Goal: Information Seeking & Learning: Learn about a topic

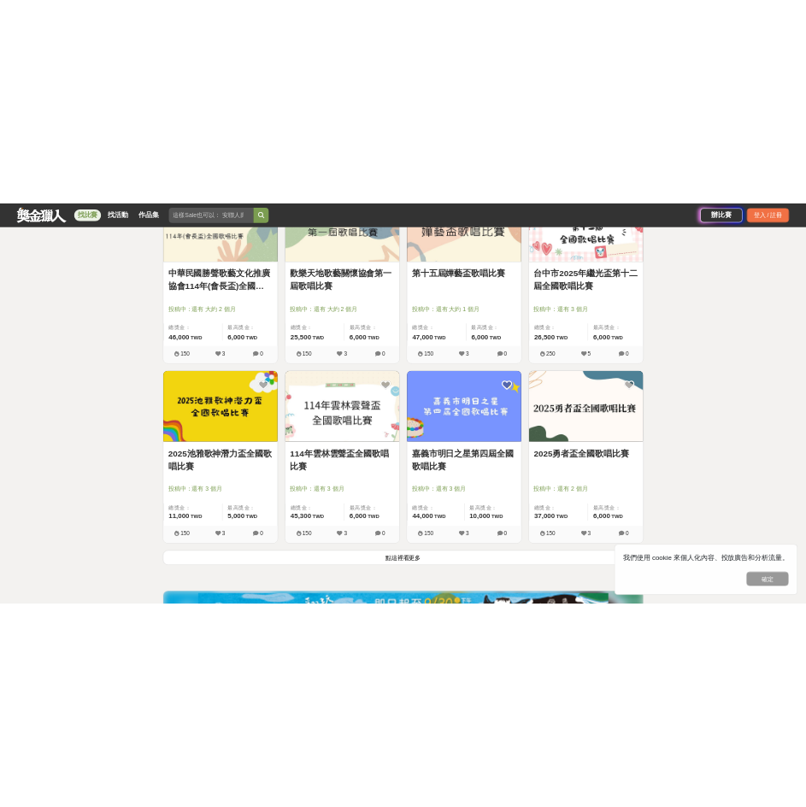
scroll to position [2051, 0]
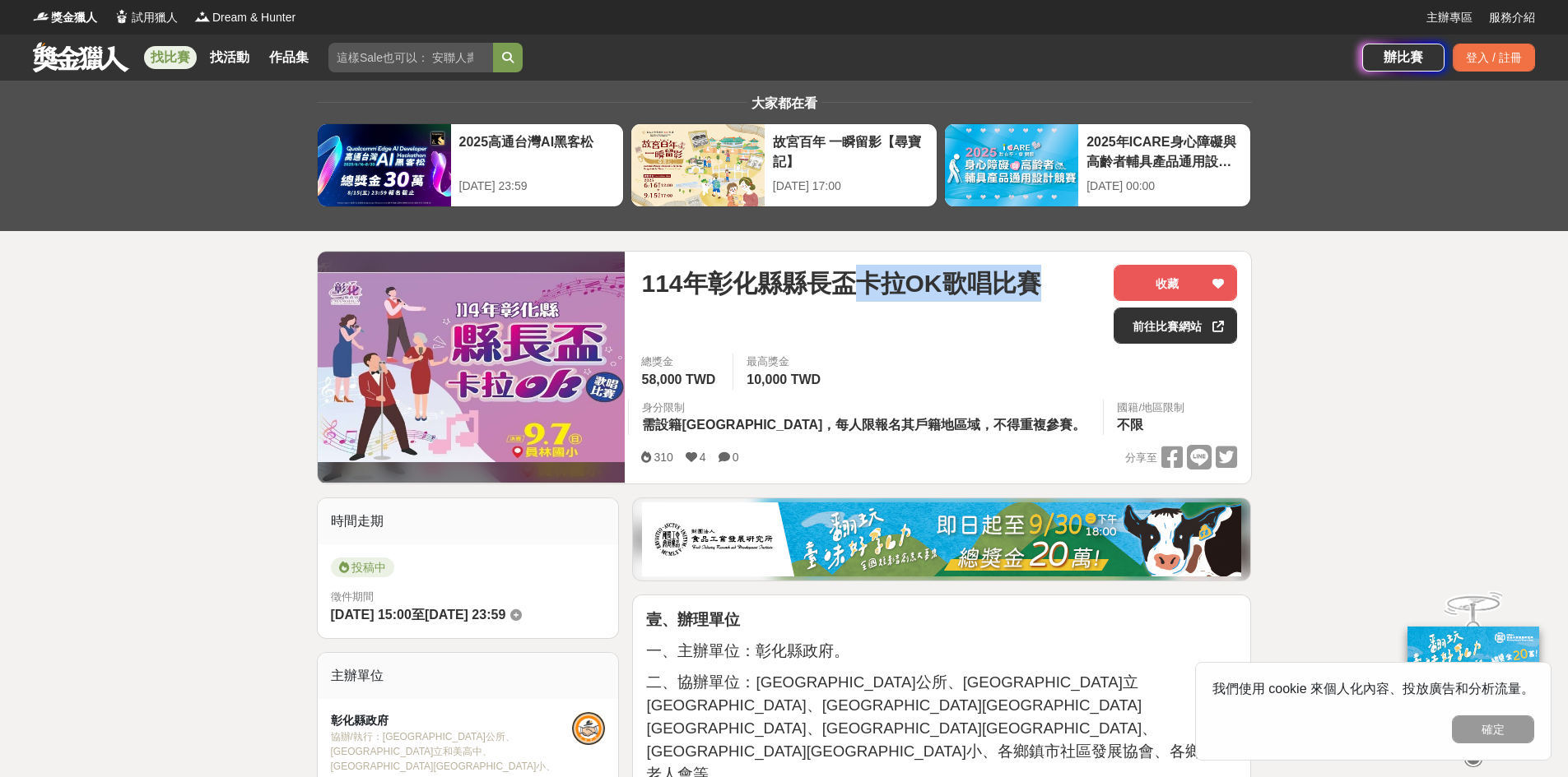
drag, startPoint x: 1031, startPoint y: 277, endPoint x: 853, endPoint y: 280, distance: 178.0
click at [853, 280] on span "114年彰化縣縣長盃卡拉OK歌唱比賽" at bounding box center [841, 283] width 399 height 37
drag, startPoint x: 868, startPoint y: 282, endPoint x: 856, endPoint y: 284, distance: 12.2
click at [868, 282] on span "114年彰化縣縣長盃卡拉OK歌唱比賽" at bounding box center [841, 283] width 399 height 37
drag, startPoint x: 856, startPoint y: 286, endPoint x: 1051, endPoint y: 285, distance: 195.0
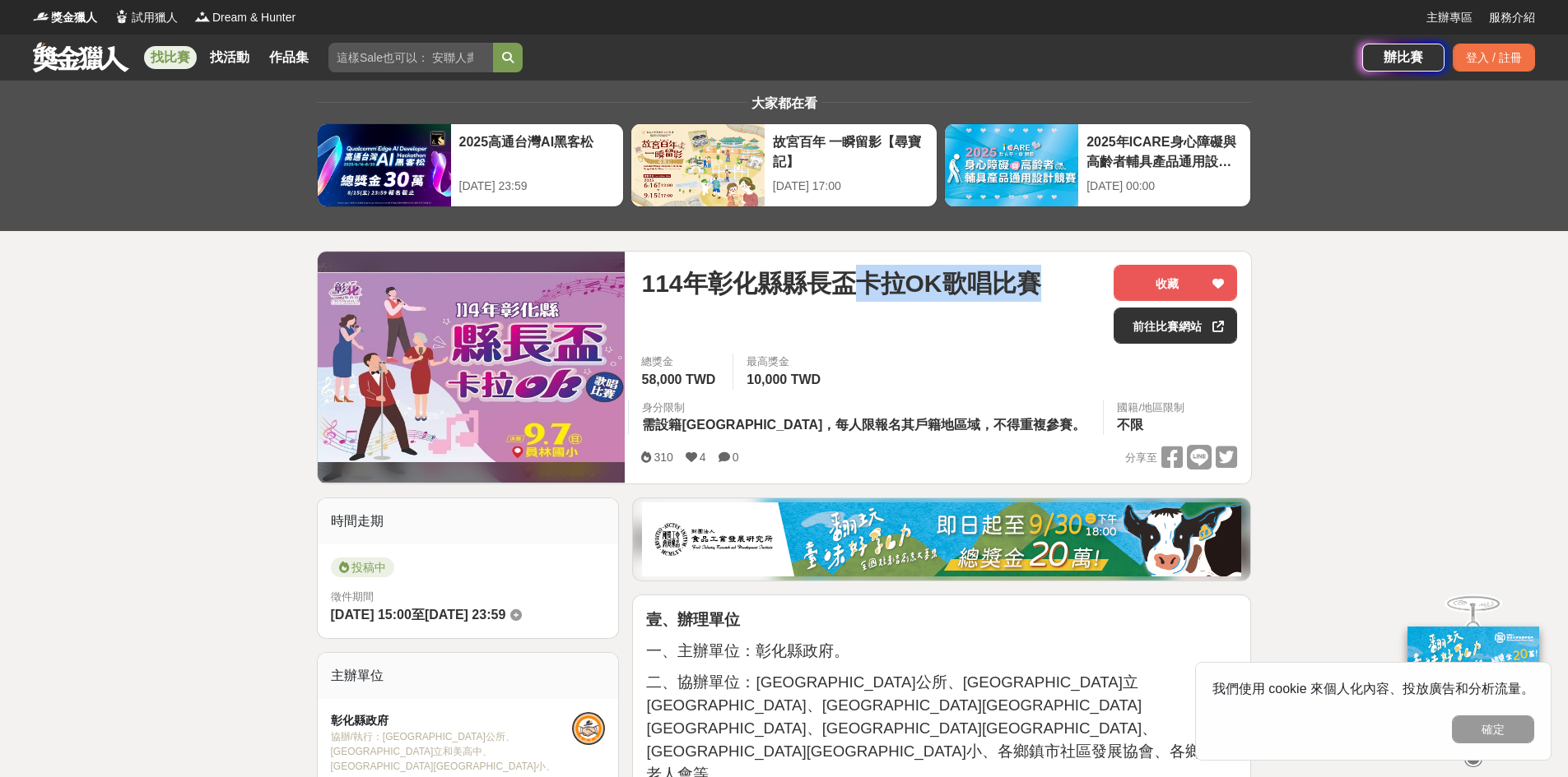
click at [1051, 285] on div "114年彰化縣縣長盃卡拉OK歌唱比賽" at bounding box center [871, 283] width 459 height 37
drag, startPoint x: 1055, startPoint y: 281, endPoint x: 862, endPoint y: 282, distance: 193.0
click at [862, 282] on div "114年彰化縣縣長盃卡拉OK歌唱比賽" at bounding box center [871, 283] width 459 height 37
copy span "卡拉OK歌唱比賽"
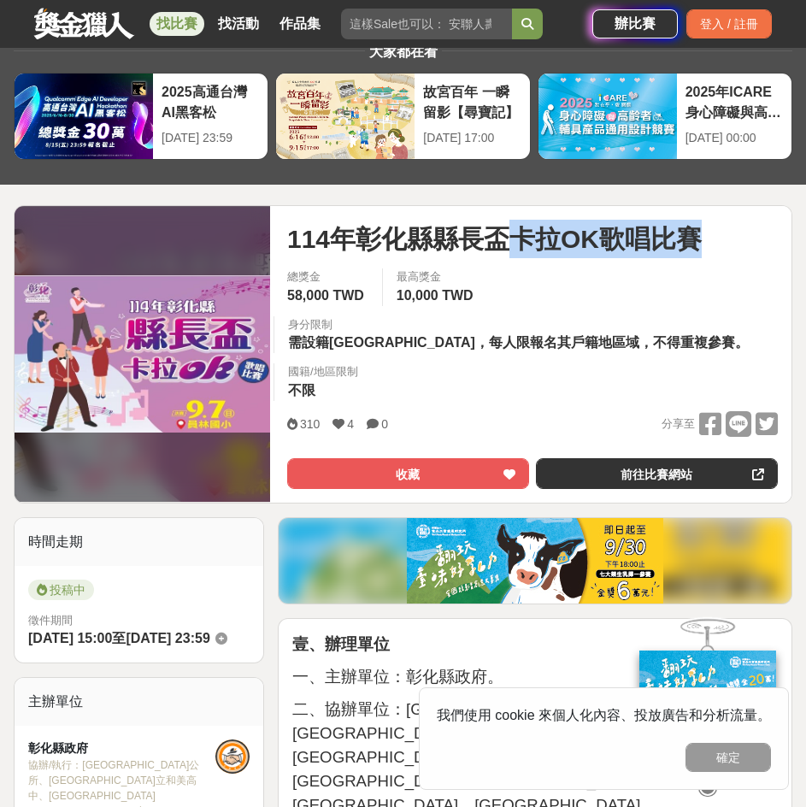
scroll to position [85, 0]
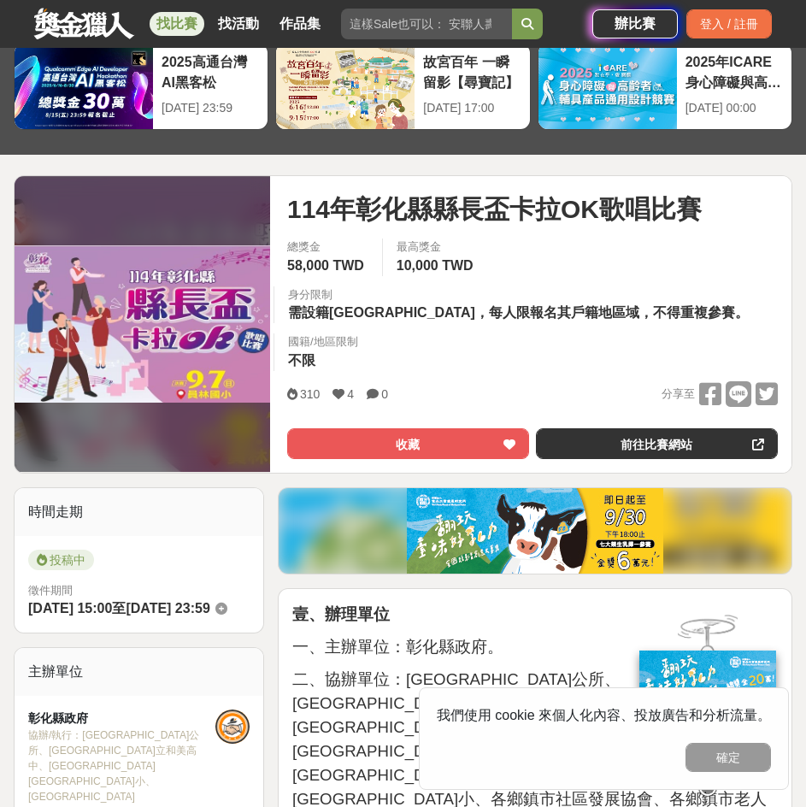
click at [480, 227] on div "114年彰化縣縣長盃卡拉OK歌唱比賽 收藏 前往比賽網站" at bounding box center [532, 214] width 490 height 49
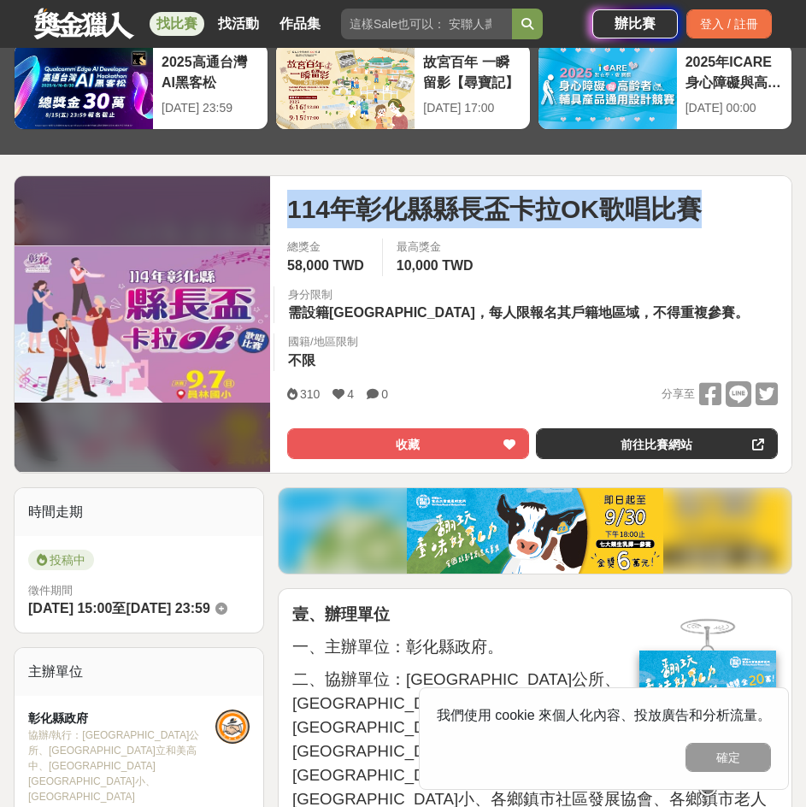
drag, startPoint x: 288, startPoint y: 206, endPoint x: 737, endPoint y: 212, distance: 448.6
click at [737, 212] on div "114年彰化縣縣長盃卡拉OK歌唱比賽" at bounding box center [532, 209] width 490 height 38
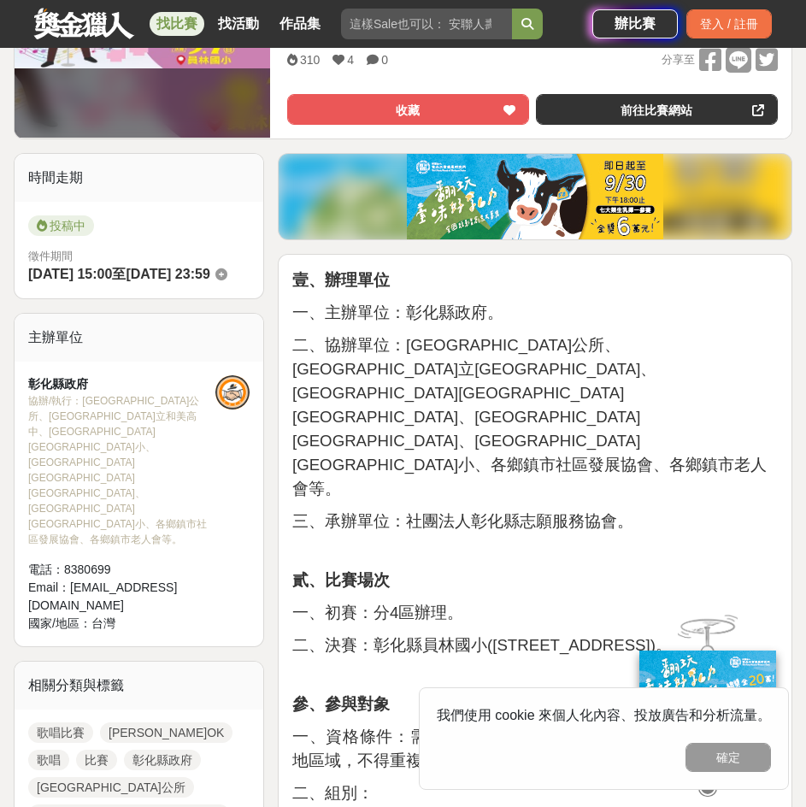
scroll to position [427, 0]
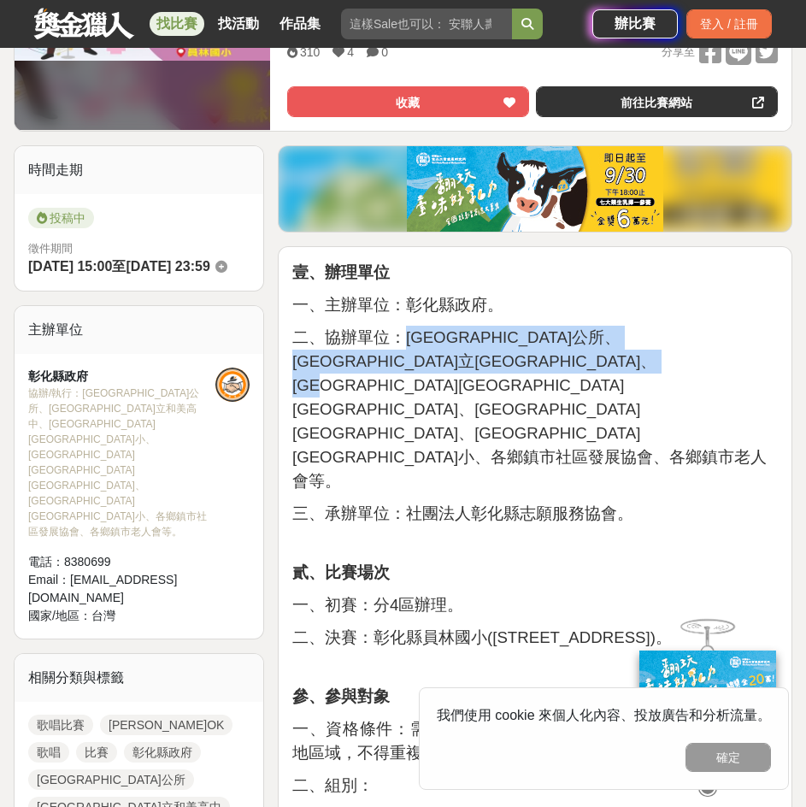
drag, startPoint x: 401, startPoint y: 284, endPoint x: 490, endPoint y: 347, distance: 109.1
click at [489, 346] on p "二、協辦單位：彰化市公所、彰化縣立和美高中、彰化縣靜修國小、彰化縣溪湖國小、彰化縣員林國小、各鄉鎮市社區發展協會、各鄉鎮市老人會等。" at bounding box center [534, 409] width 485 height 167
click at [490, 348] on p "二、協辦單位：彰化市公所、彰化縣立和美高中、彰化縣靜修國小、彰化縣溪湖國小、彰化縣員林國小、各鄉鎮市社區發展協會、各鄉鎮市老人會等。" at bounding box center [534, 409] width 485 height 167
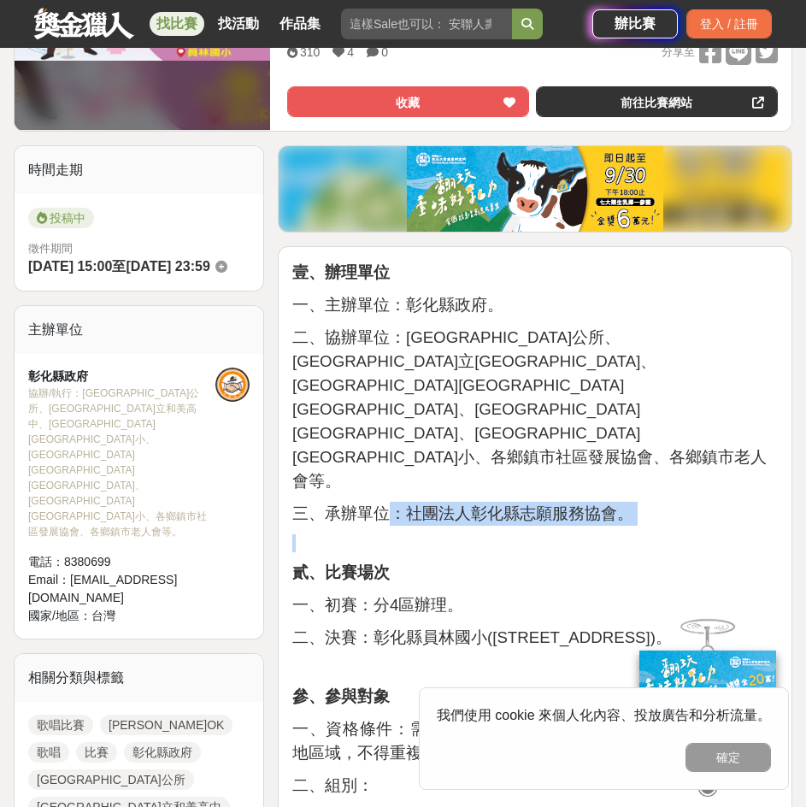
drag, startPoint x: 518, startPoint y: 378, endPoint x: 627, endPoint y: 408, distance: 113.4
click at [627, 534] on p at bounding box center [534, 543] width 485 height 18
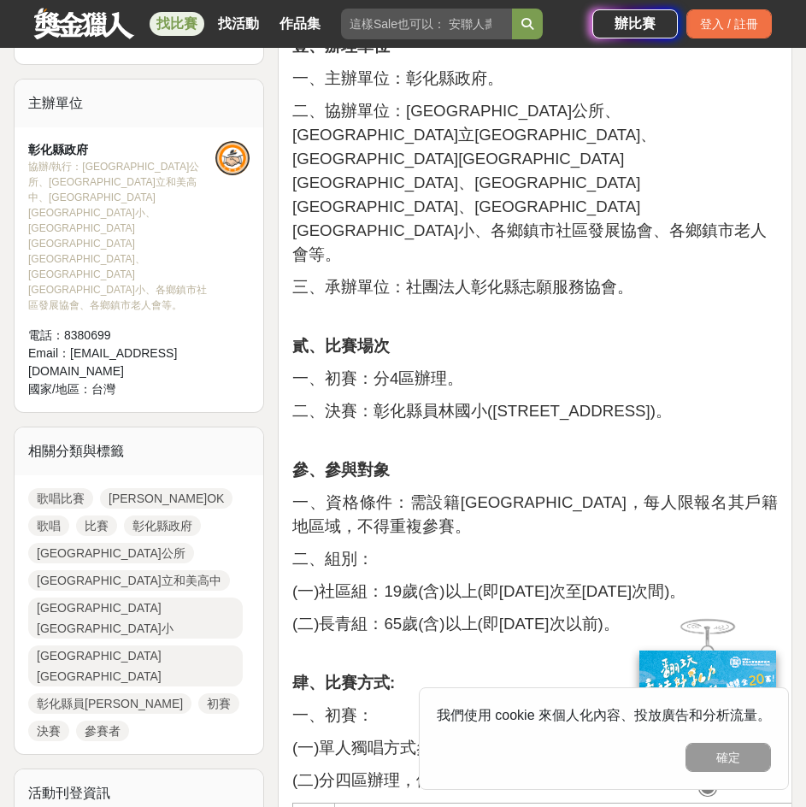
scroll to position [684, 0]
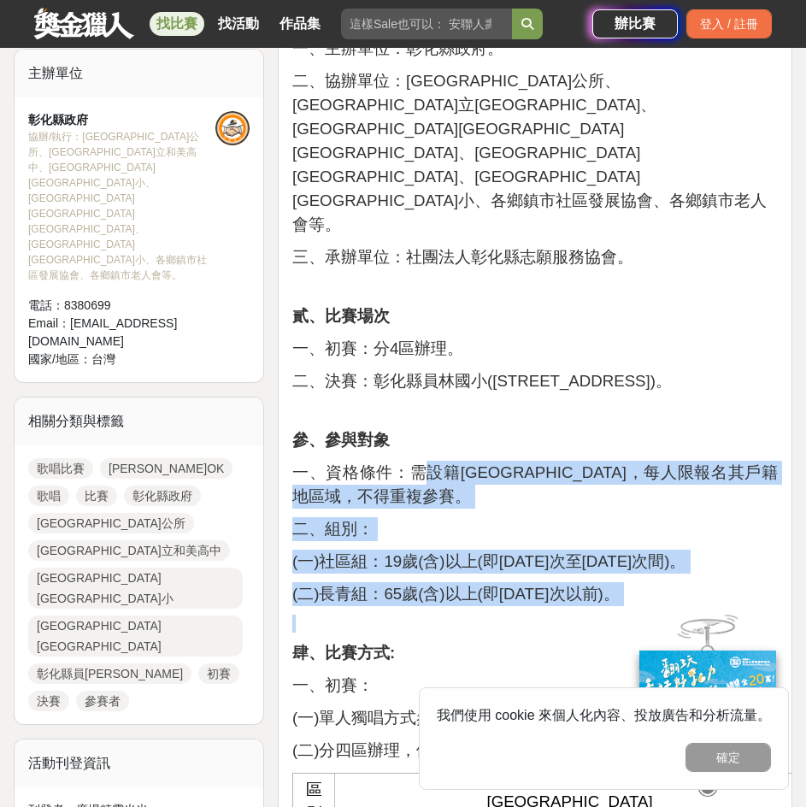
drag, startPoint x: 433, startPoint y: 343, endPoint x: 623, endPoint y: 478, distance: 233.3
click at [625, 614] on p at bounding box center [534, 623] width 485 height 18
drag, startPoint x: 625, startPoint y: 456, endPoint x: 402, endPoint y: 318, distance: 262.5
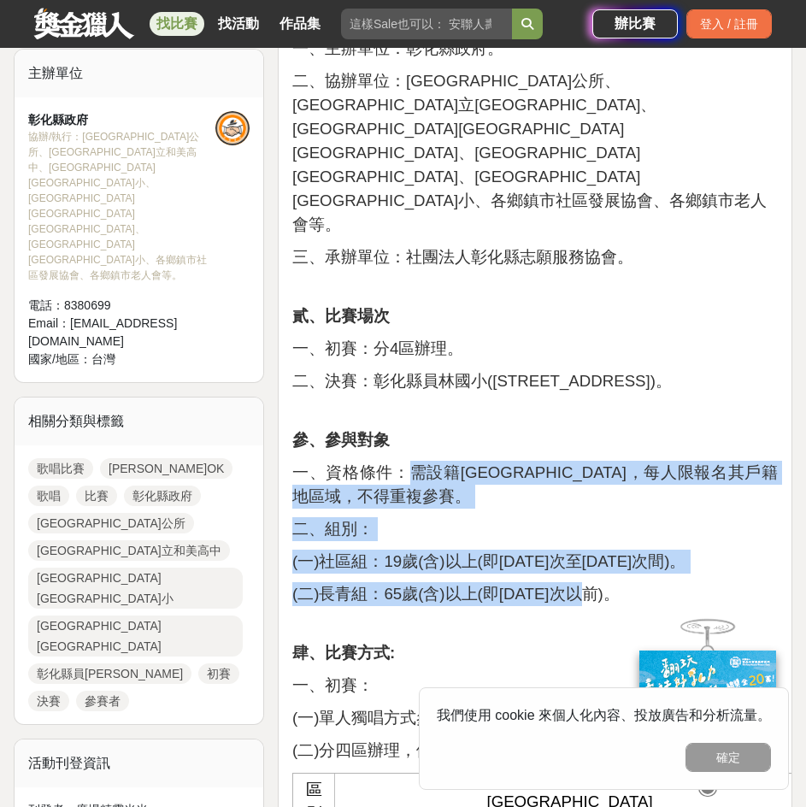
click at [402, 463] on span "一、資格條件：需設籍彰化縣，每人限報名其戶籍地區域，不得重複參賽。" at bounding box center [534, 484] width 485 height 42
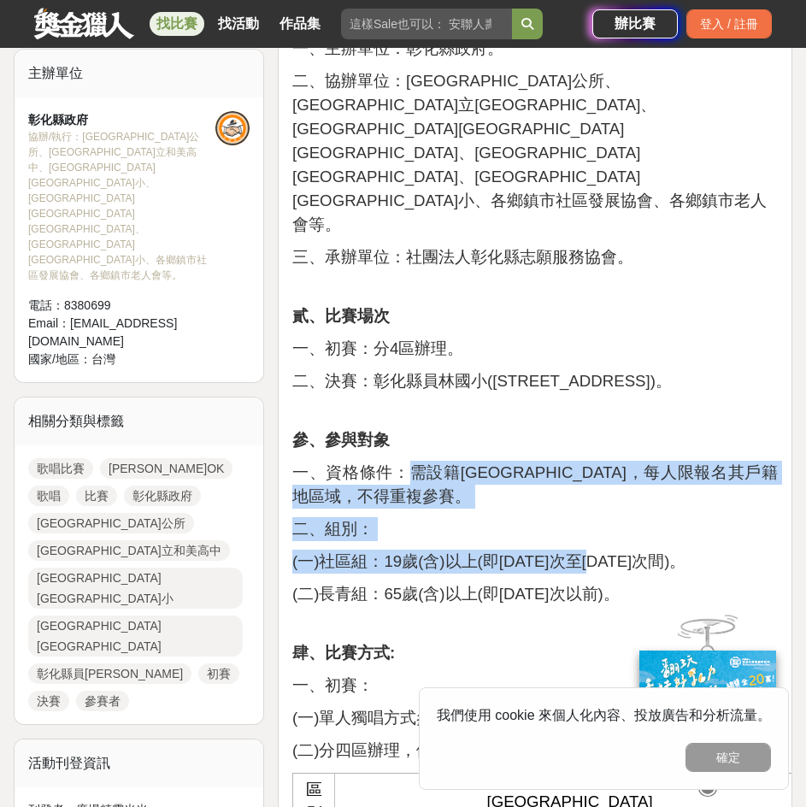
drag, startPoint x: 470, startPoint y: 329, endPoint x: 617, endPoint y: 401, distance: 163.6
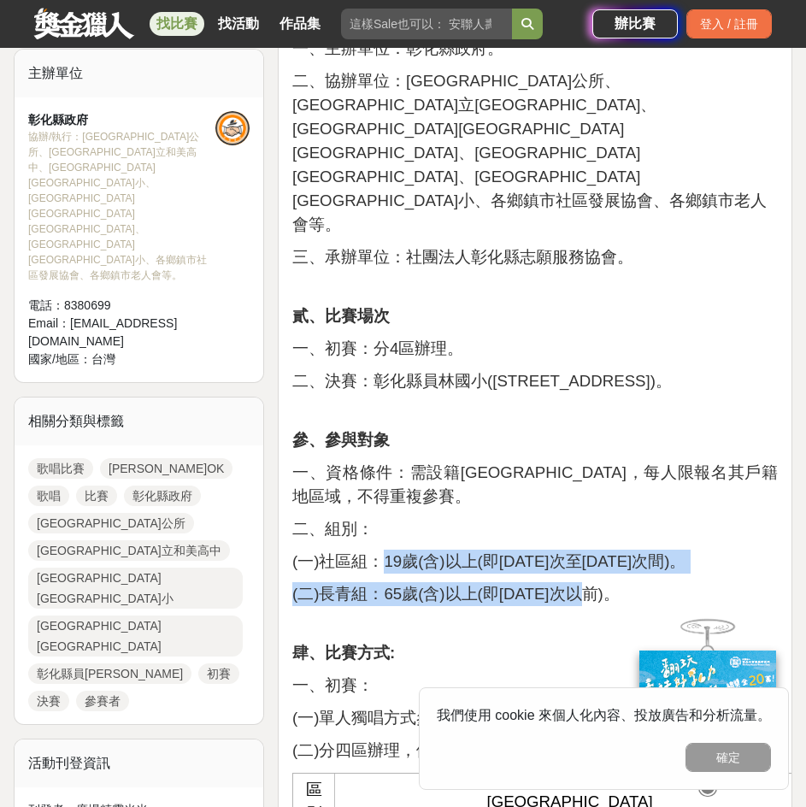
drag, startPoint x: 379, startPoint y: 418, endPoint x: 613, endPoint y: 458, distance: 238.4
click at [613, 582] on p "(二)長青組：65歲(含)以上(即49年次以前)。" at bounding box center [534, 594] width 485 height 24
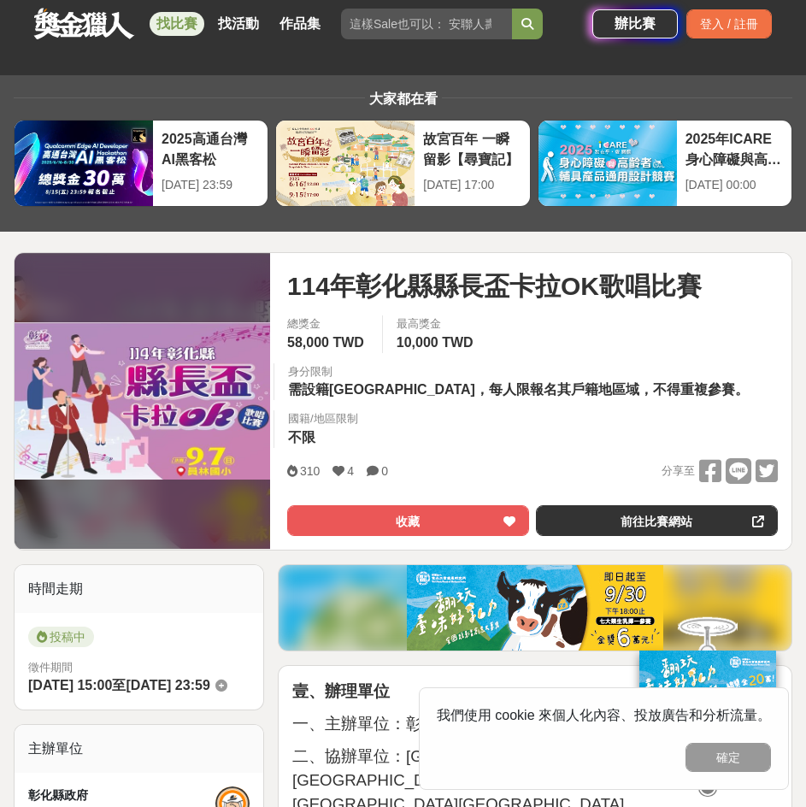
scroll to position [0, 0]
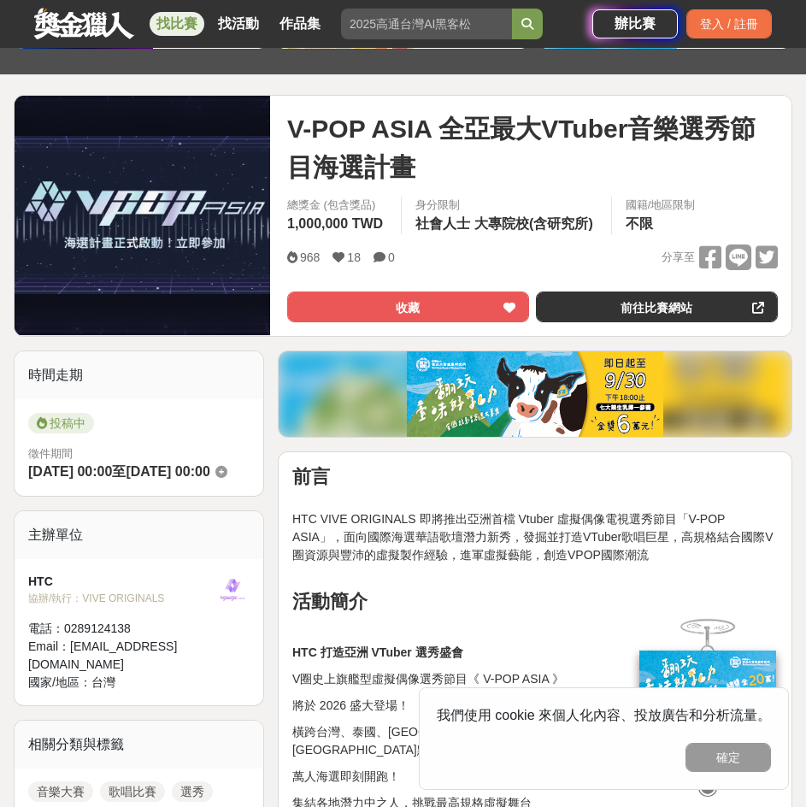
scroll to position [171, 0]
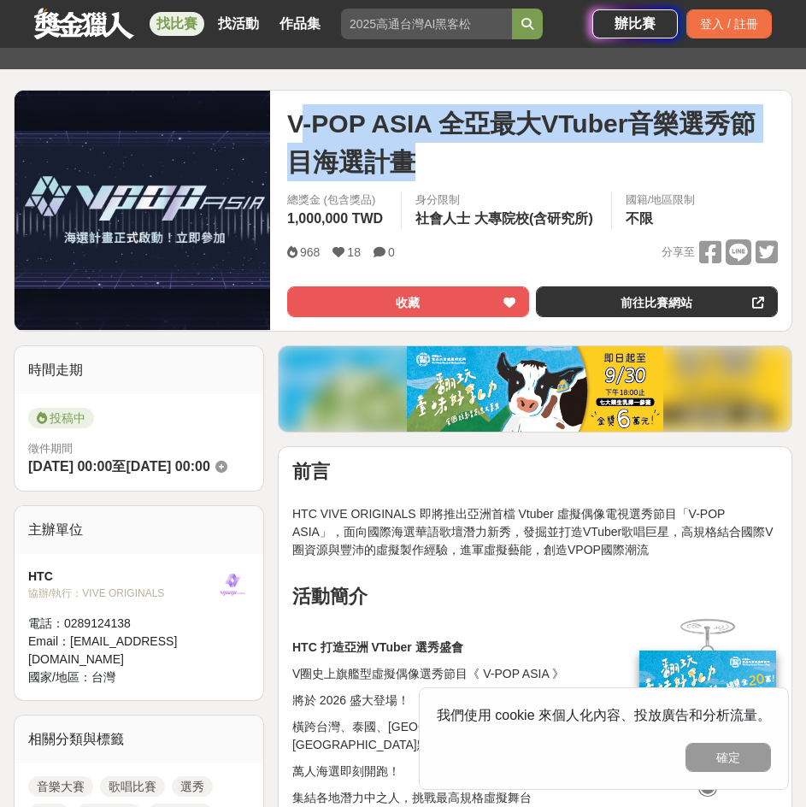
drag, startPoint x: 387, startPoint y: 154, endPoint x: 296, endPoint y: 119, distance: 97.9
click at [296, 119] on span "V-POP ASIA 全亞最大VTuber音樂選秀節目海選計畫" at bounding box center [532, 142] width 490 height 77
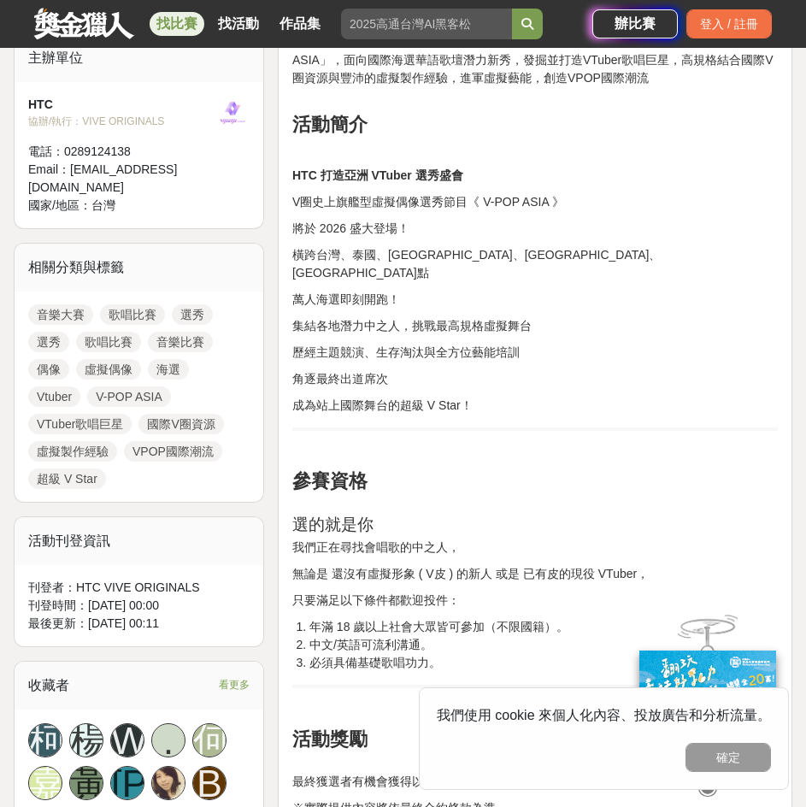
scroll to position [684, 0]
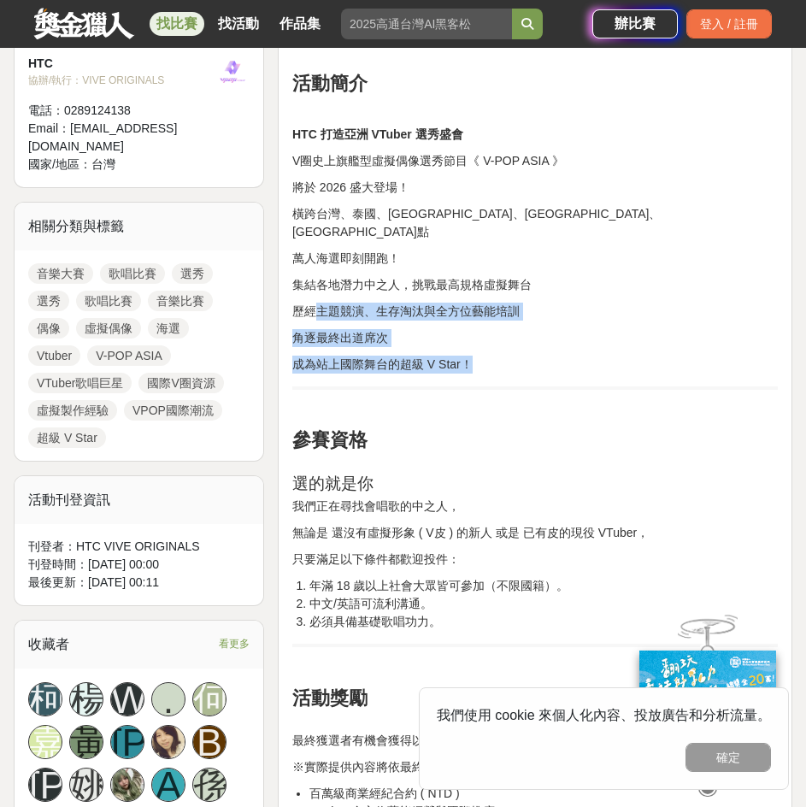
drag, startPoint x: 310, startPoint y: 299, endPoint x: 484, endPoint y: 339, distance: 178.9
click at [484, 339] on div "前言 HTC VIVE ORIGINALS 即將推出亞洲首檔 Vtuber 虛擬偶像電視選秀節目「V-POP ASIA」，面向國際海選華語歌壇潛力新秀，發掘並…" at bounding box center [534, 549] width 485 height 1203
click at [484, 355] on p "成為站上國際舞台的超級 V Star！" at bounding box center [534, 364] width 485 height 18
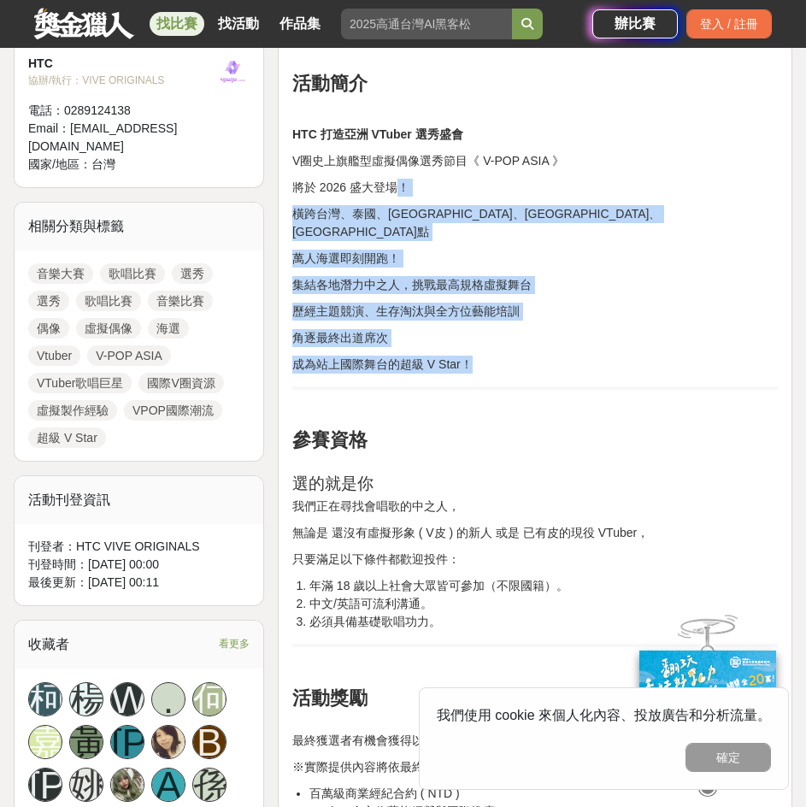
drag, startPoint x: 494, startPoint y: 335, endPoint x: 401, endPoint y: 175, distance: 184.9
click at [401, 176] on div "前言 HTC VIVE ORIGINALS 即將推出亞洲首檔 Vtuber 虛擬偶像電視選秀節目「V-POP ASIA」，面向國際海選華語歌壇潛力新秀，發掘並…" at bounding box center [534, 549] width 485 height 1203
click at [401, 175] on div "前言 HTC VIVE ORIGINALS 即將推出亞洲首檔 Vtuber 虛擬偶像電視選秀節目「V-POP ASIA」，面向國際海選華語歌壇潛力新秀，發掘並…" at bounding box center [534, 549] width 485 height 1203
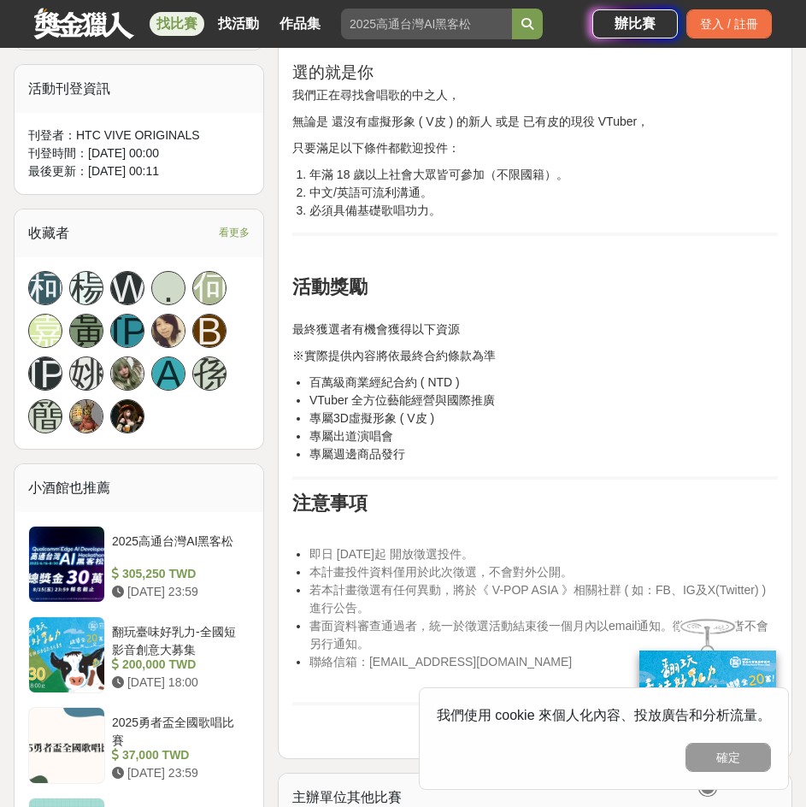
scroll to position [1111, 0]
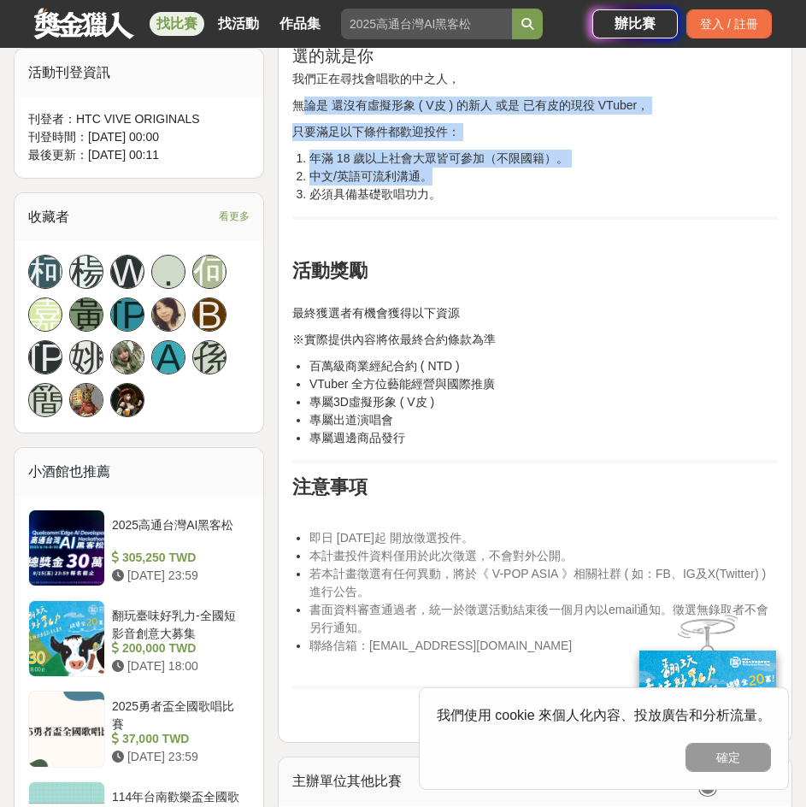
drag, startPoint x: 299, startPoint y: 90, endPoint x: 550, endPoint y: 165, distance: 262.2
click at [550, 165] on div "前言 HTC VIVE ORIGINALS 即將推出亞洲首檔 Vtuber 虛擬偶像電視選秀節目「V-POP ASIA」，面向國際海選華語歌壇潛力新秀，發掘並…" at bounding box center [534, 122] width 485 height 1203
click at [550, 167] on li "中文/英語可流利溝通。" at bounding box center [543, 176] width 468 height 18
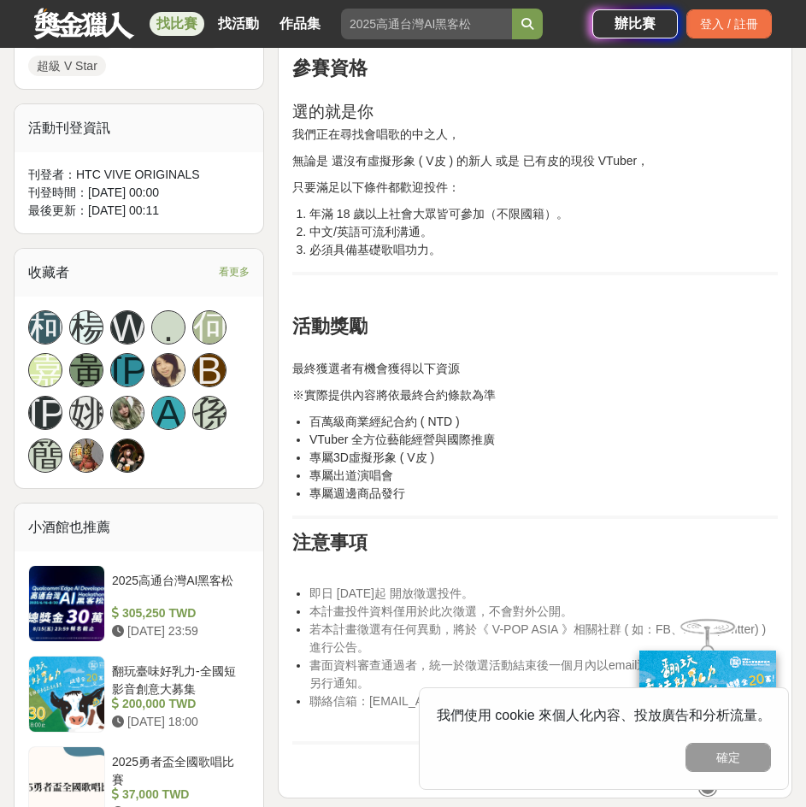
scroll to position [1025, 0]
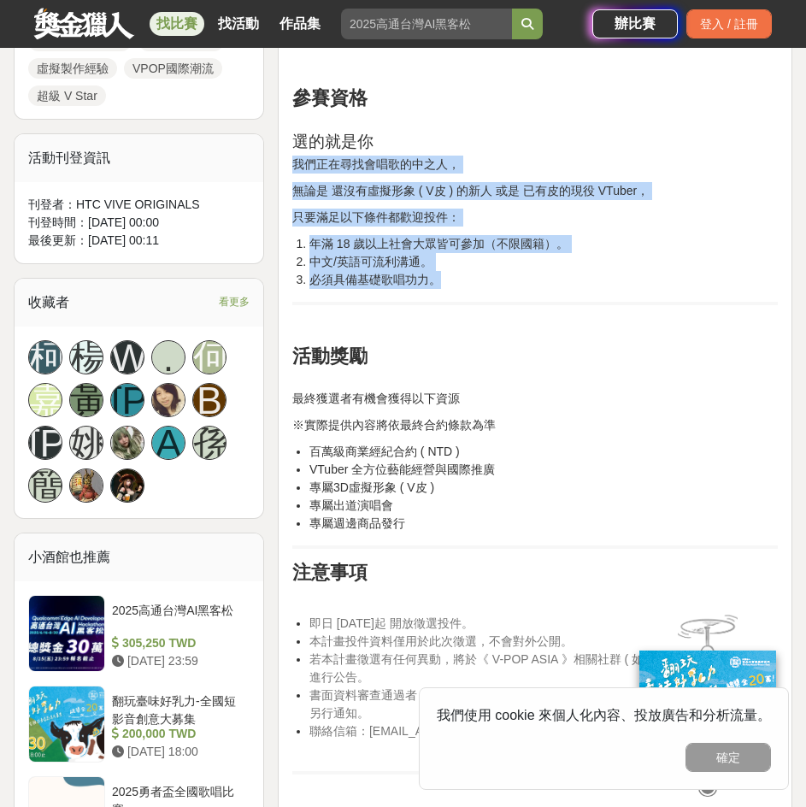
drag, startPoint x: 285, startPoint y: 141, endPoint x: 479, endPoint y: 261, distance: 228.3
click at [479, 261] on div "前言 HTC VIVE ORIGINALS 即將推出亞洲首檔 Vtuber 虛擬偶像電視選秀節目「V-POP ASIA」，面向國際海選華語歌壇潛力新秀，發掘並…" at bounding box center [535, 210] width 514 height 1236
click at [479, 271] on li "必須具備基礎歌唱功力。" at bounding box center [543, 280] width 468 height 18
drag, startPoint x: 455, startPoint y: 255, endPoint x: 296, endPoint y: 129, distance: 202.6
click at [296, 129] on div "前言 HTC VIVE ORIGINALS 即將推出亞洲首檔 Vtuber 虛擬偶像電視選秀節目「V-POP ASIA」，面向國際海選華語歌壇潛力新秀，發掘並…" at bounding box center [534, 207] width 485 height 1203
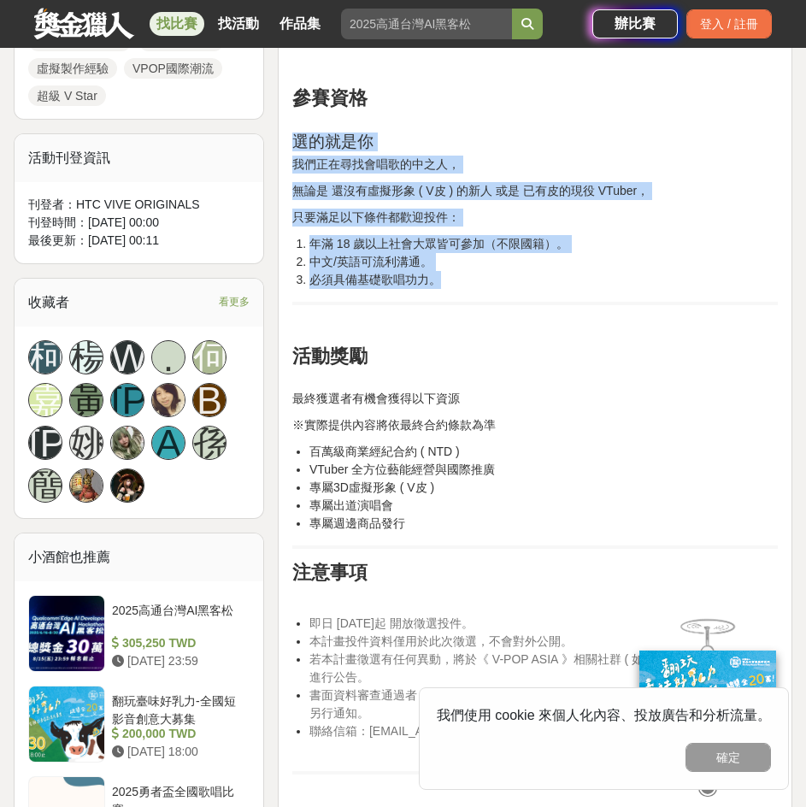
click at [297, 128] on h3 "選的就是你" at bounding box center [534, 133] width 485 height 38
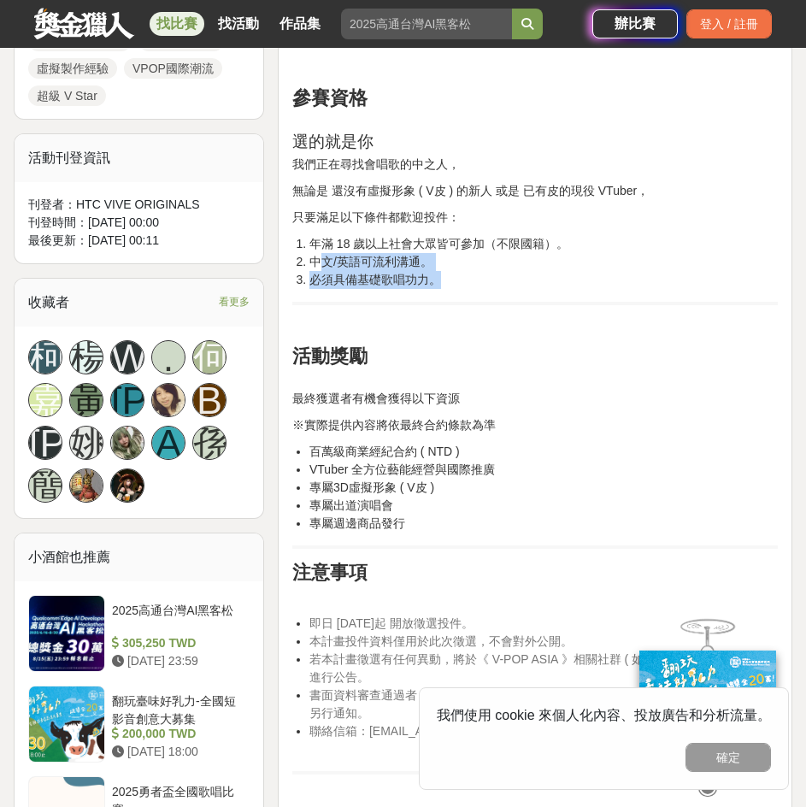
drag, startPoint x: 320, startPoint y: 242, endPoint x: 444, endPoint y: 271, distance: 127.3
click at [444, 271] on ol "年滿 18 歲以上社會大眾皆可參加（不限國籍）。 中文/英語可流利溝通。 必須具備基礎歌唱功力。" at bounding box center [534, 262] width 485 height 54
click at [445, 271] on li "必須具備基礎歌唱功力。" at bounding box center [543, 280] width 468 height 18
click at [425, 253] on li "中文/英語可流利溝通。" at bounding box center [543, 262] width 468 height 18
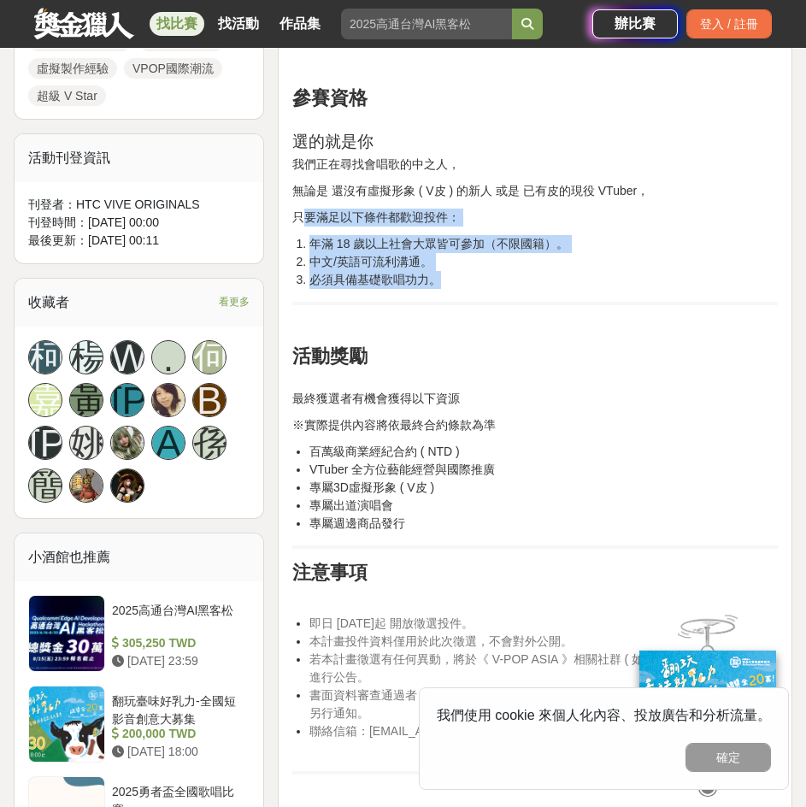
drag, startPoint x: 302, startPoint y: 196, endPoint x: 452, endPoint y: 270, distance: 167.8
click at [449, 270] on div "前言 HTC VIVE ORIGINALS 即將推出亞洲首檔 Vtuber 虛擬偶像電視選秀節目「V-POP ASIA」，面向國際海選華語歌壇潛力新秀，發掘並…" at bounding box center [534, 207] width 485 height 1203
click at [454, 271] on li "必須具備基礎歌唱功力。" at bounding box center [543, 280] width 468 height 18
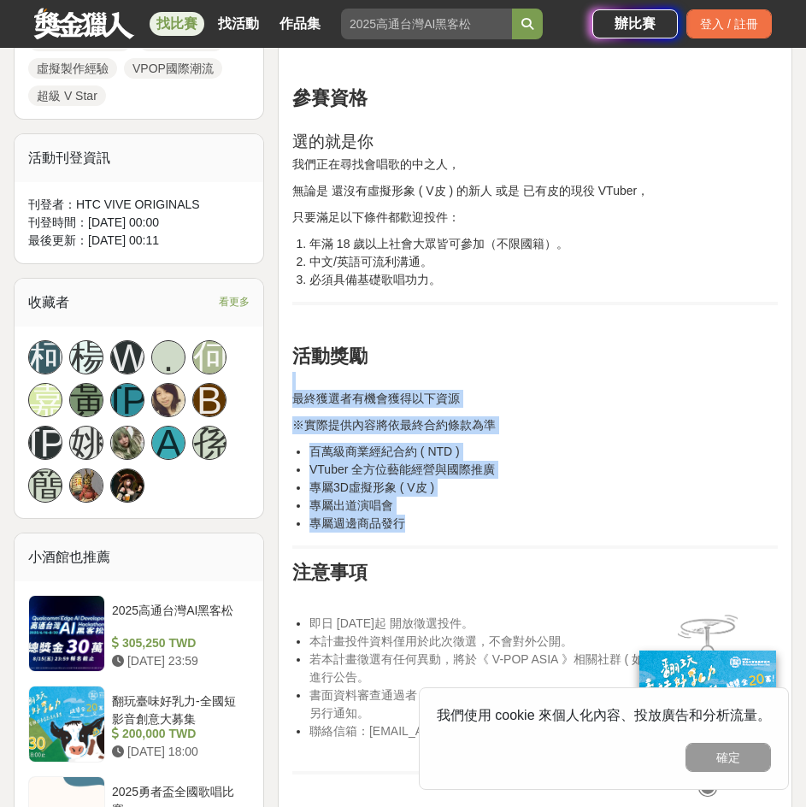
drag, startPoint x: 348, startPoint y: 402, endPoint x: 498, endPoint y: 504, distance: 182.0
click at [498, 504] on div "前言 HTC VIVE ORIGINALS 即將推出亞洲首檔 Vtuber 虛擬偶像電視選秀節目「V-POP ASIA」，面向國際海選華語歌壇潛力新秀，發掘並…" at bounding box center [534, 207] width 485 height 1203
click at [499, 514] on li "專屬週邊商品發行" at bounding box center [543, 523] width 468 height 18
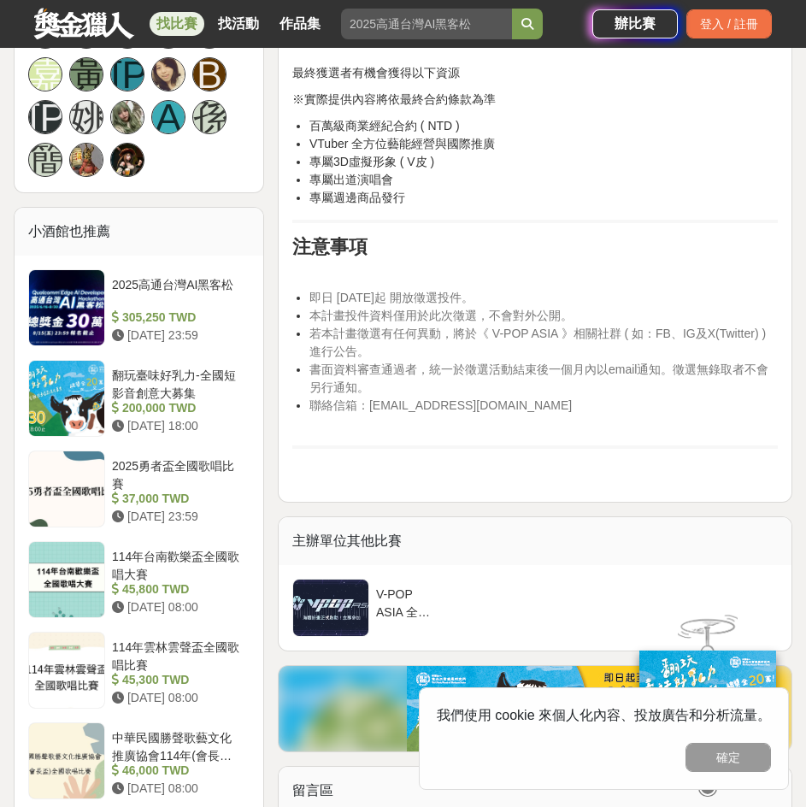
scroll to position [1453, 0]
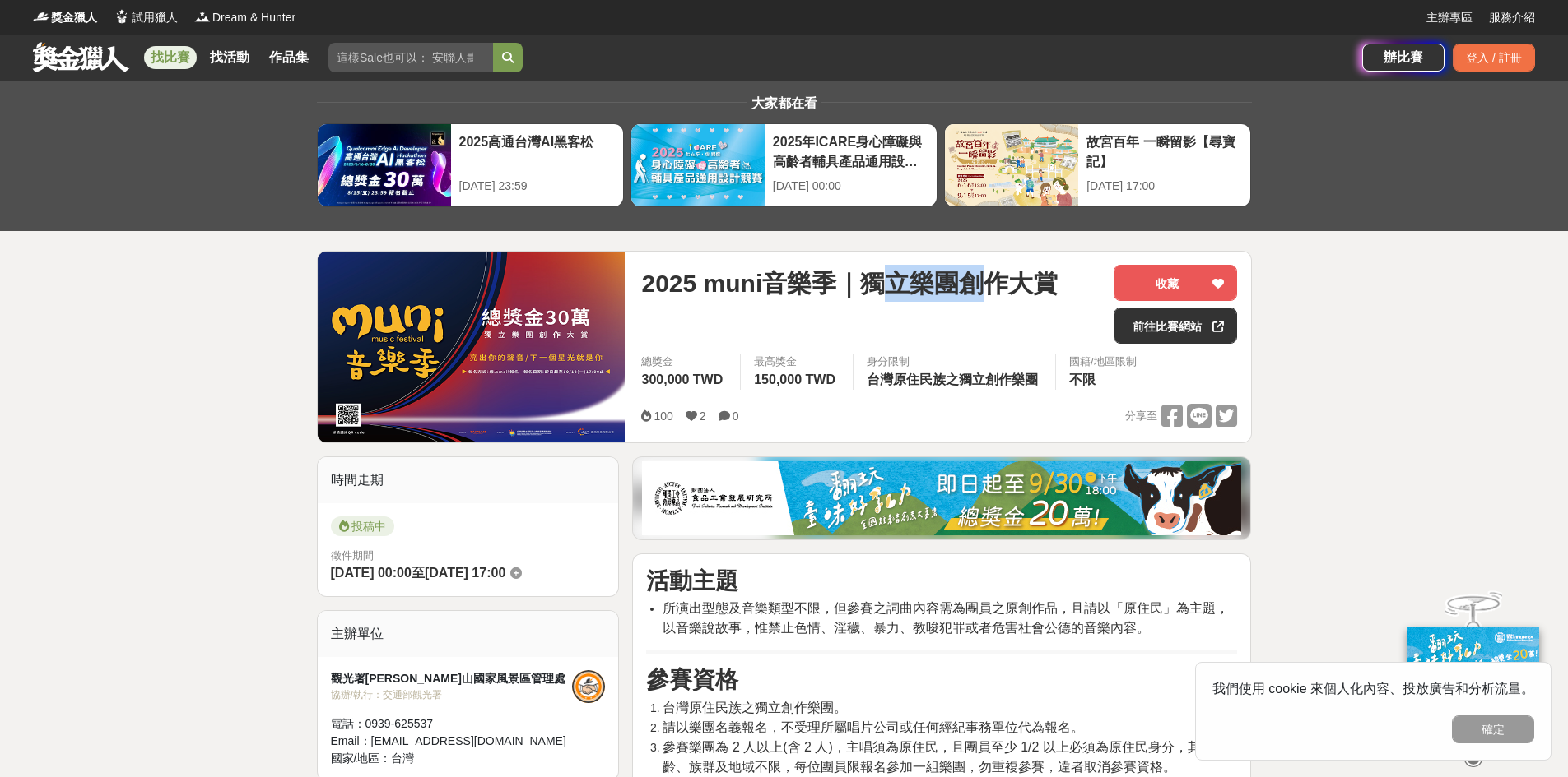
drag, startPoint x: 921, startPoint y: 285, endPoint x: 1009, endPoint y: 288, distance: 88.1
click at [1003, 286] on span "2025 muni音樂季｜獨立樂團創作大賞" at bounding box center [849, 283] width 416 height 37
click at [1011, 288] on span "2025 muni音樂季｜獨立樂團創作大賞" at bounding box center [849, 283] width 416 height 37
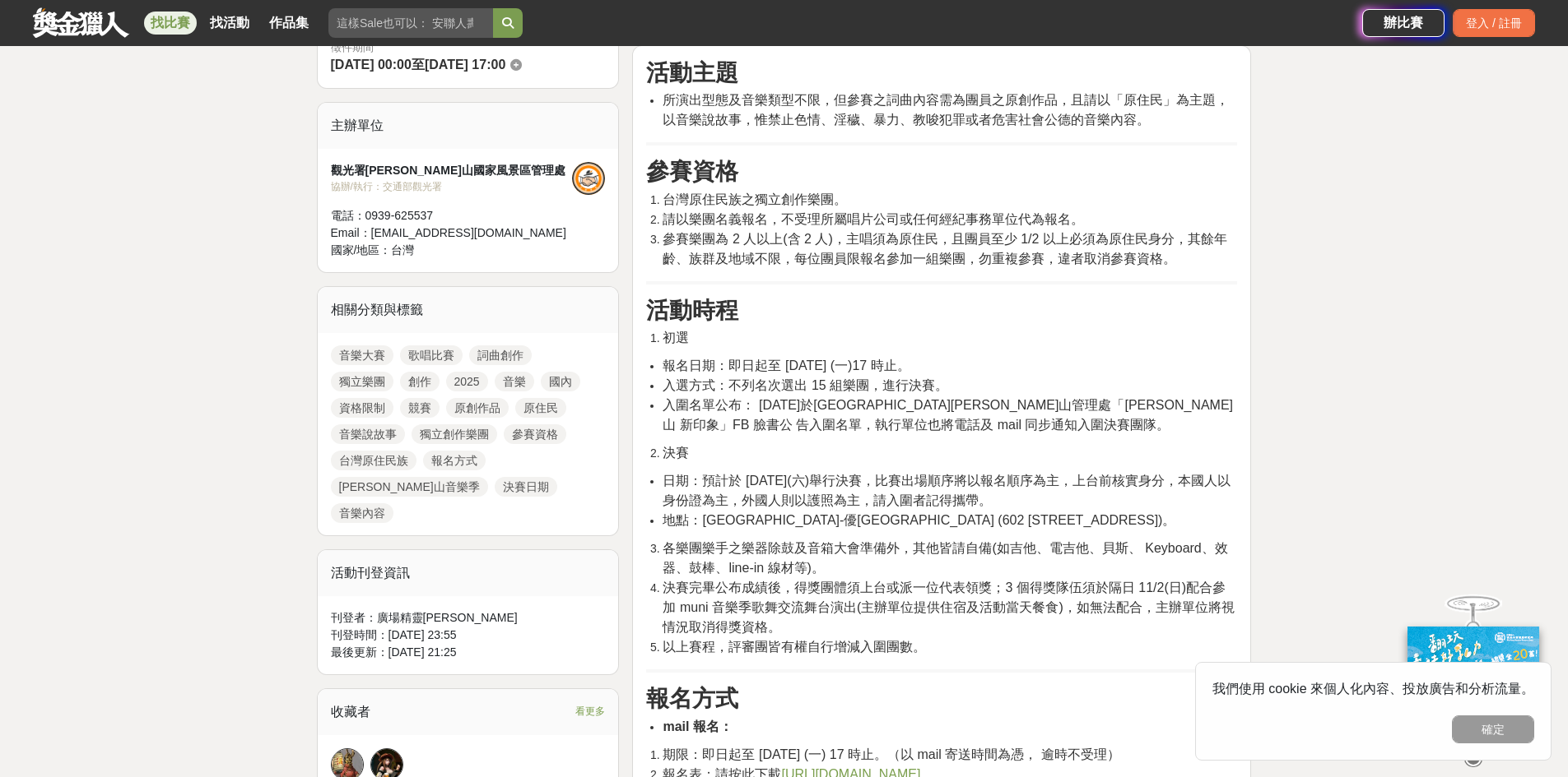
scroll to position [822, 0]
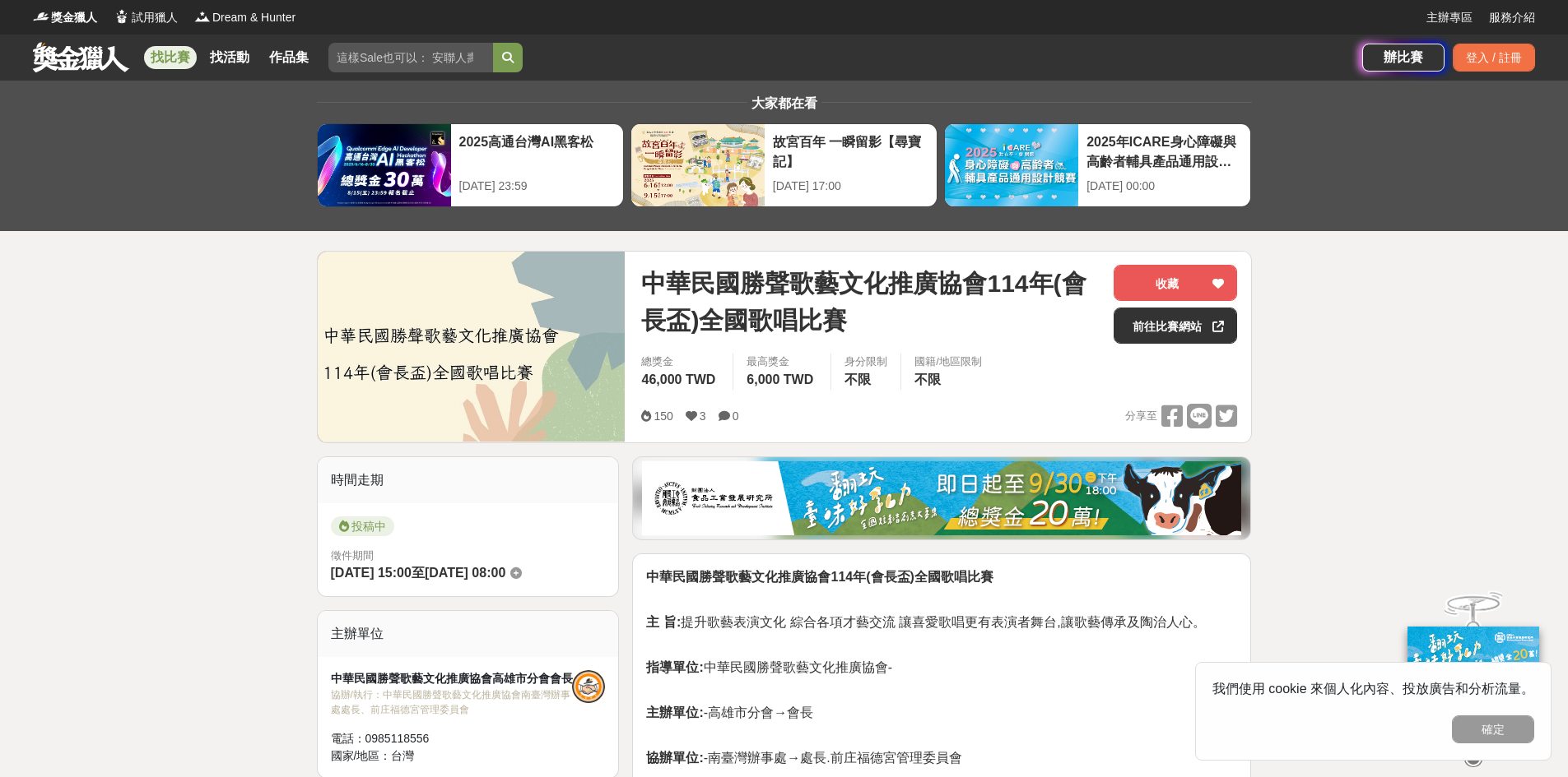
scroll to position [82, 0]
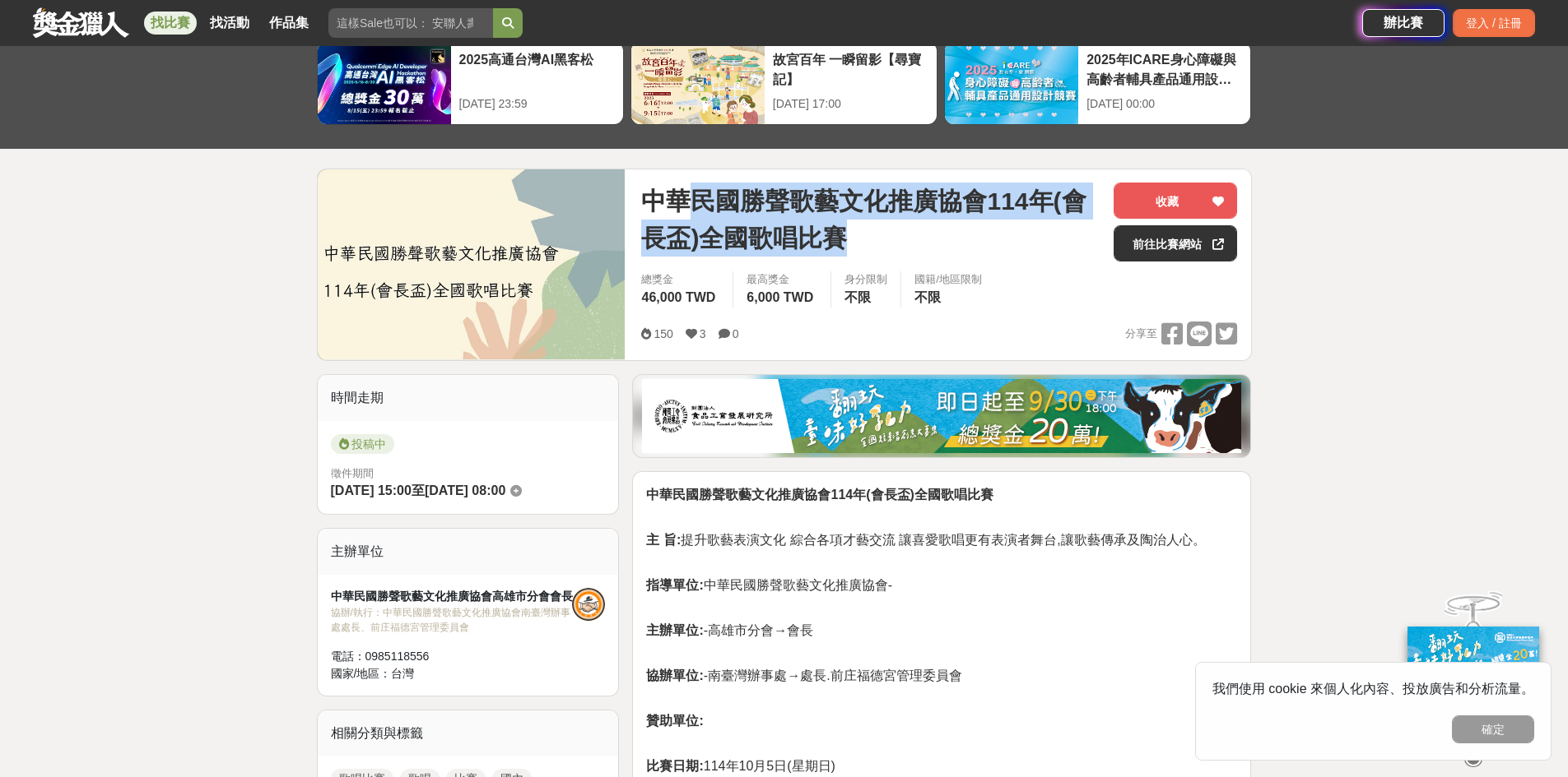
click at [875, 246] on span "中華民國勝聲歌藝文化推廣協會114年(會長盃)全國歌唱比賽" at bounding box center [871, 220] width 459 height 74
click at [875, 246] on span "中華民國勝聲歌藝文化推廣協會114年(會長盃)全國歌唱比賽" at bounding box center [871, 220] width 459 height 74
drag, startPoint x: 810, startPoint y: 236, endPoint x: 677, endPoint y: 190, distance: 140.7
click at [677, 190] on span "中華民國勝聲歌藝文化推廣協會114年(會長盃)全國歌唱比賽" at bounding box center [871, 220] width 459 height 74
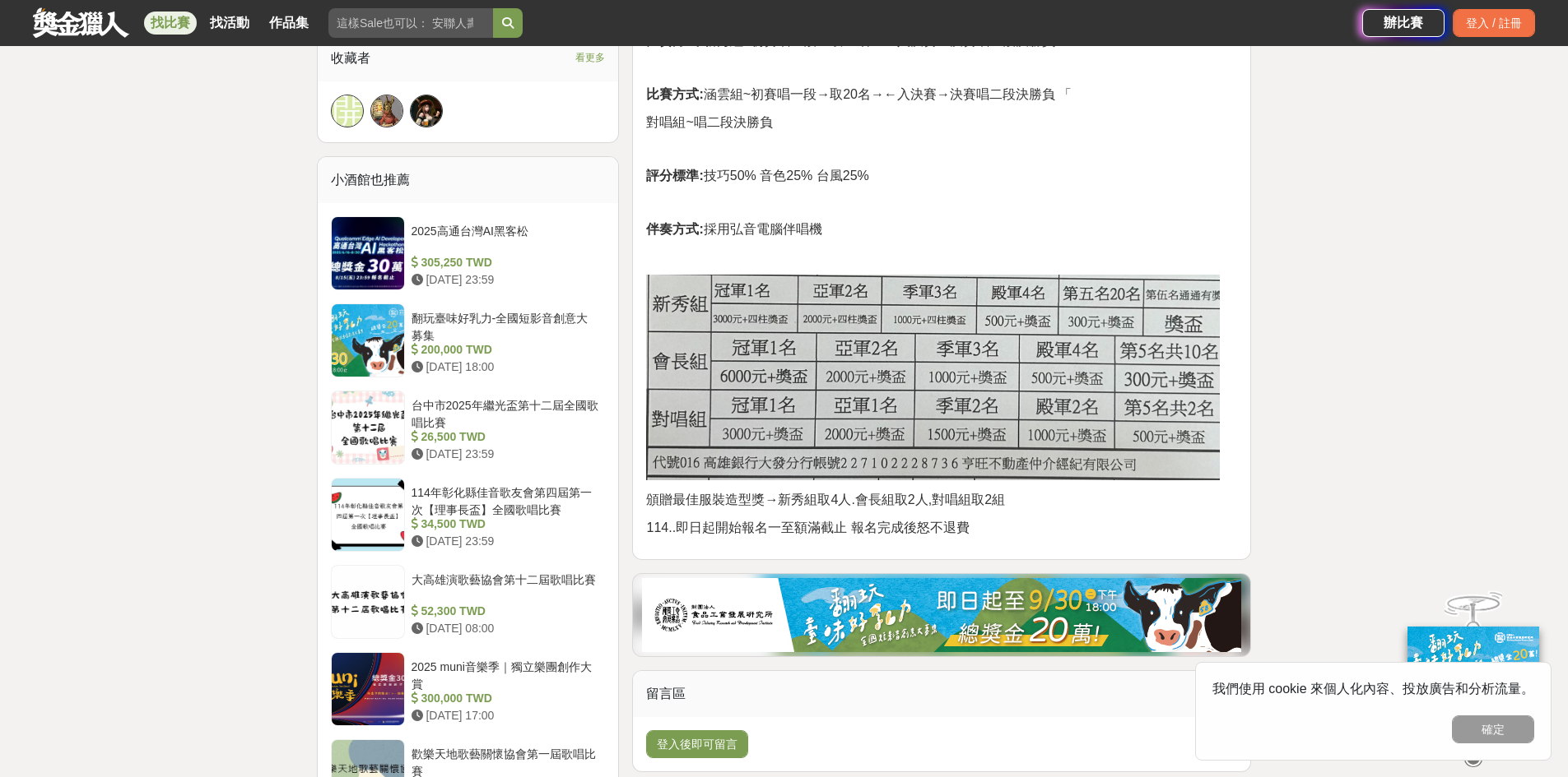
scroll to position [1234, 0]
